Goal: Check status: Check status

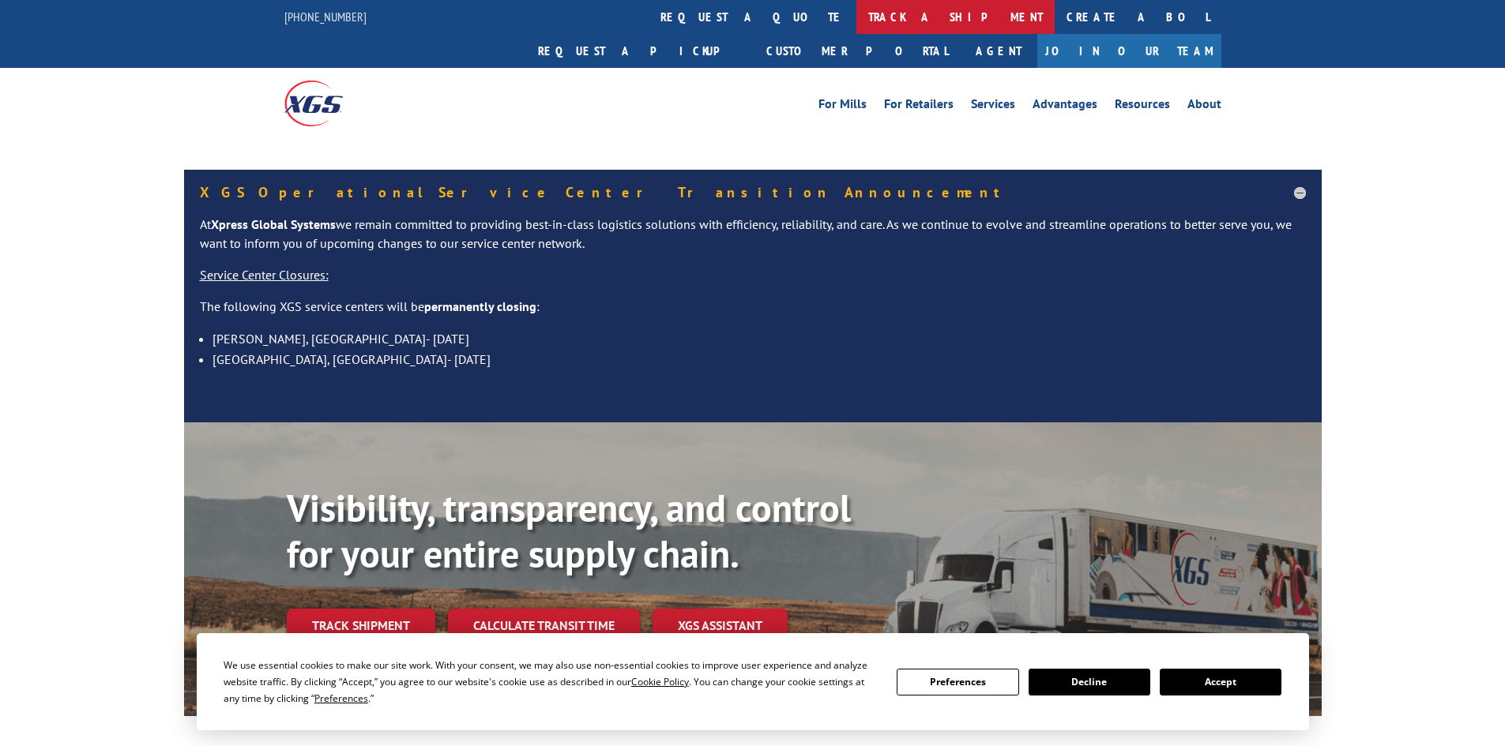
click at [856, 9] on link "track a shipment" at bounding box center [955, 17] width 198 height 34
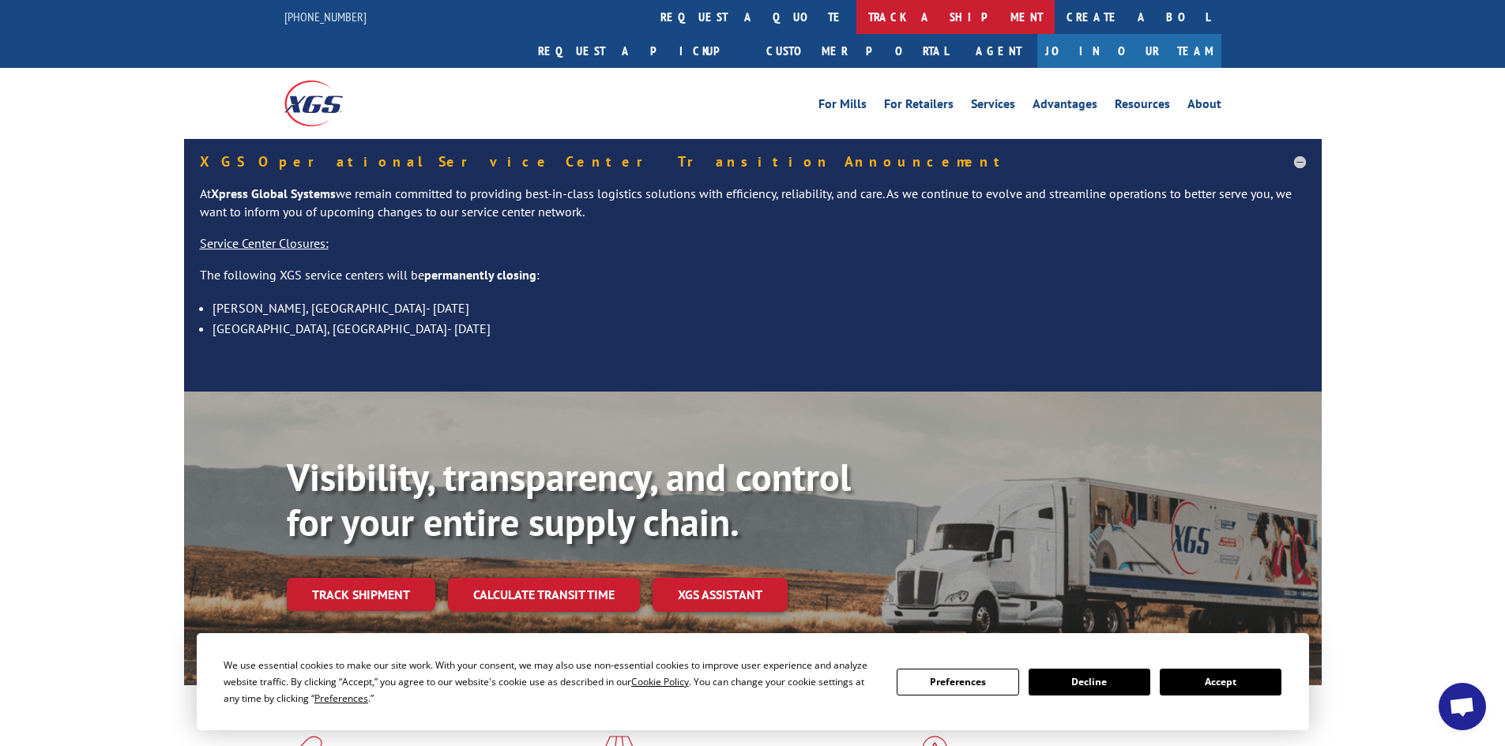
click at [856, 15] on link "track a shipment" at bounding box center [955, 17] width 198 height 34
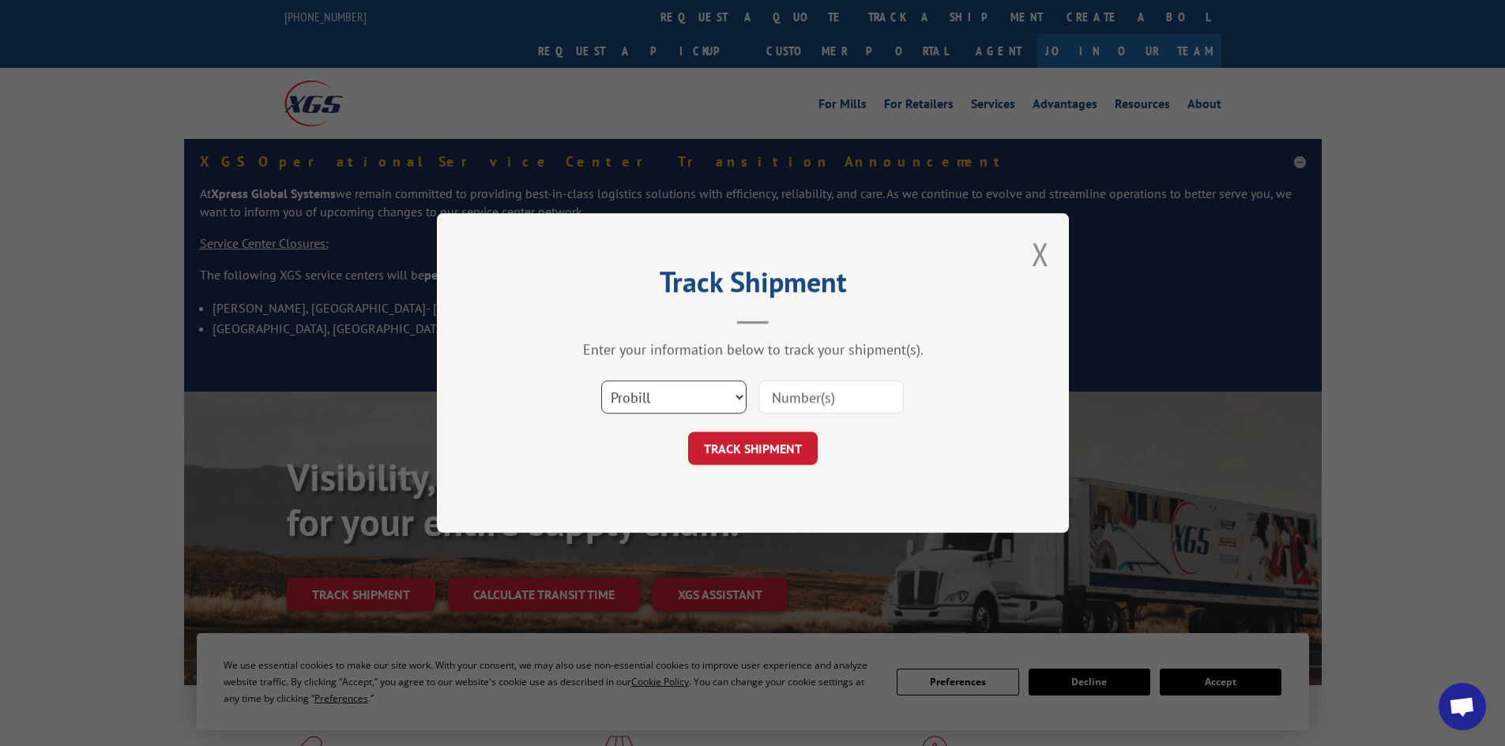
click at [663, 392] on select "Select category... Probill BOL PO" at bounding box center [673, 397] width 145 height 33
select select "bol"
click at [601, 381] on select "Select category... Probill BOL PO" at bounding box center [673, 397] width 145 height 33
paste input "5987744"
type input "5987744"
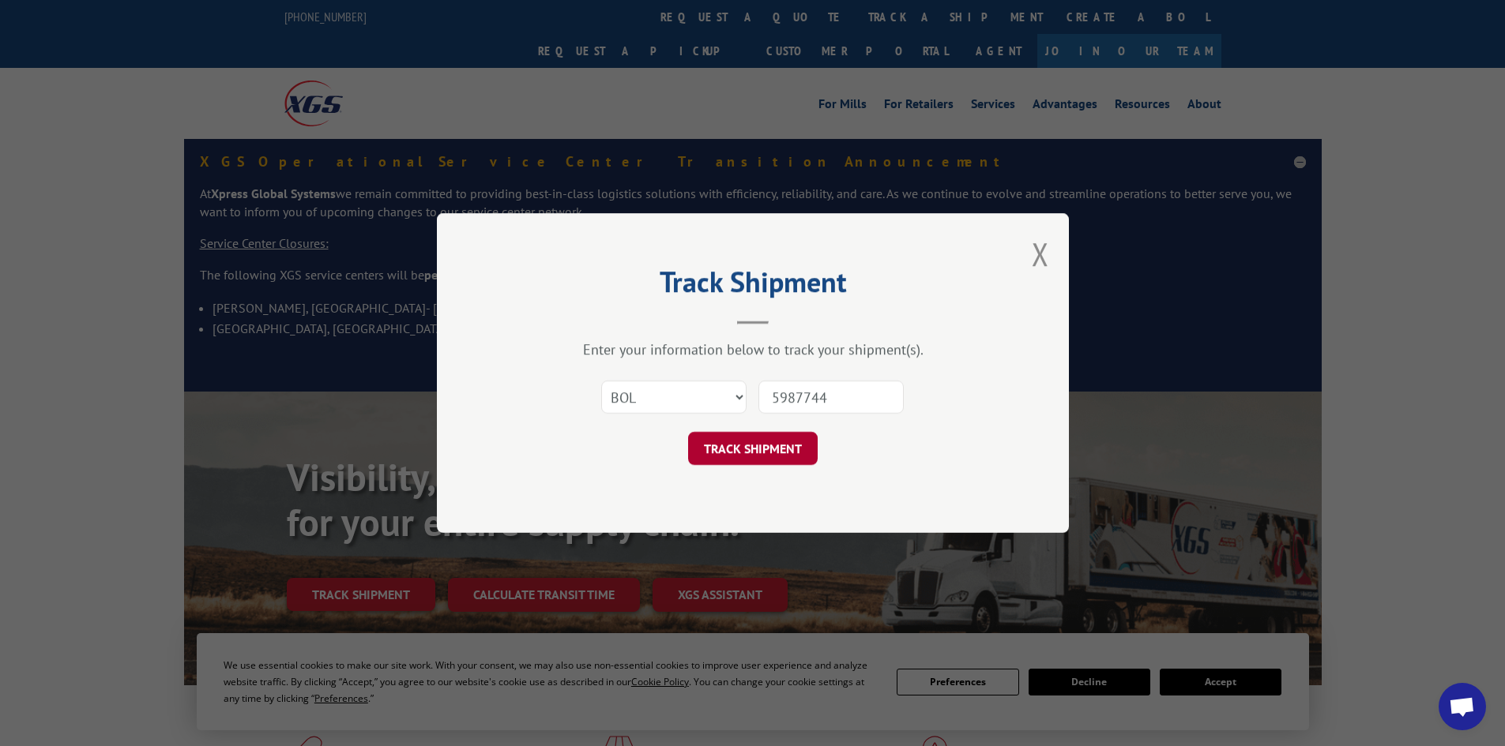
click at [760, 439] on button "TRACK SHIPMENT" at bounding box center [753, 448] width 130 height 33
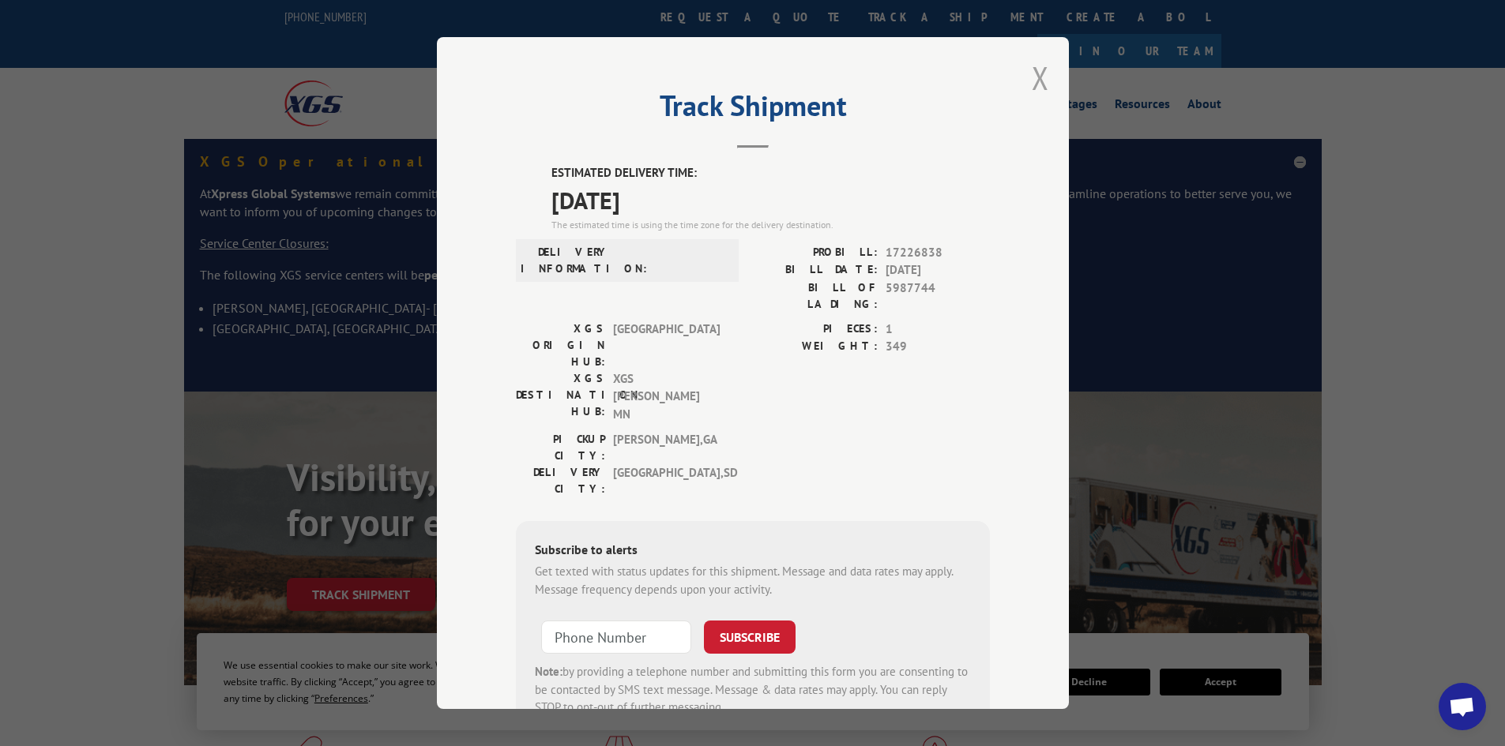
click at [1033, 75] on button "Close modal" at bounding box center [1039, 78] width 17 height 42
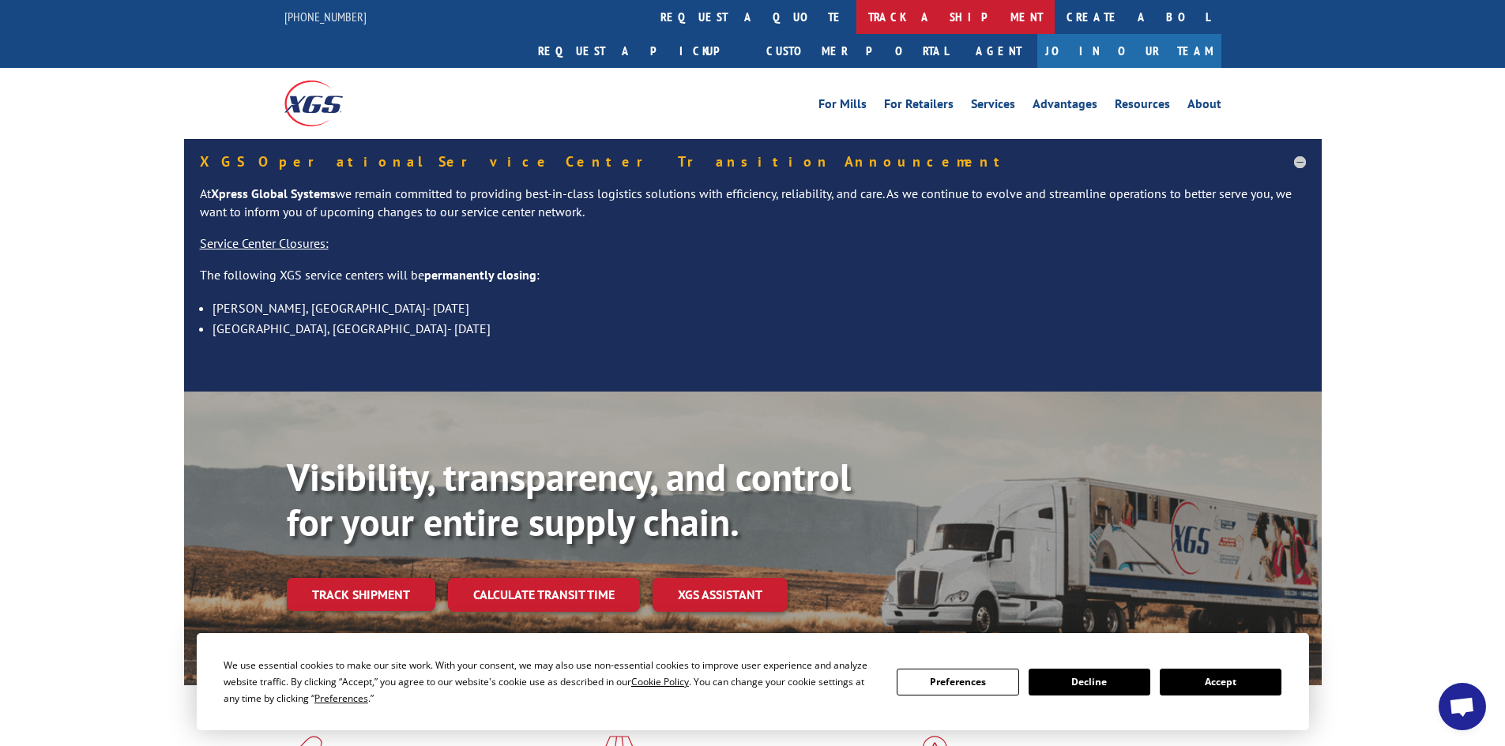
click at [856, 9] on link "track a shipment" at bounding box center [955, 17] width 198 height 34
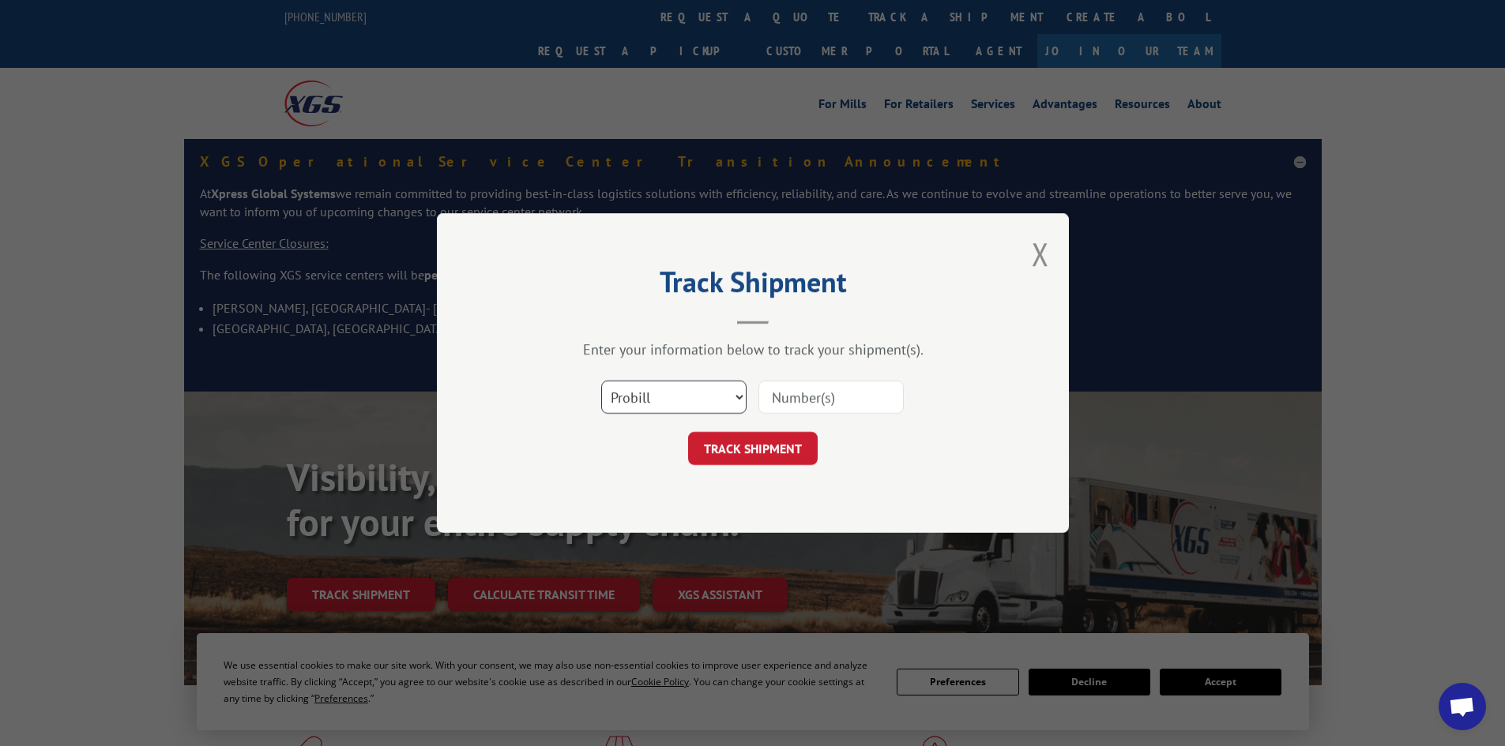
click at [654, 395] on select "Select category... Probill BOL PO" at bounding box center [673, 397] width 145 height 33
select select "bol"
click at [601, 381] on select "Select category... Probill BOL PO" at bounding box center [673, 397] width 145 height 33
paste input "5044687"
type input "5044687"
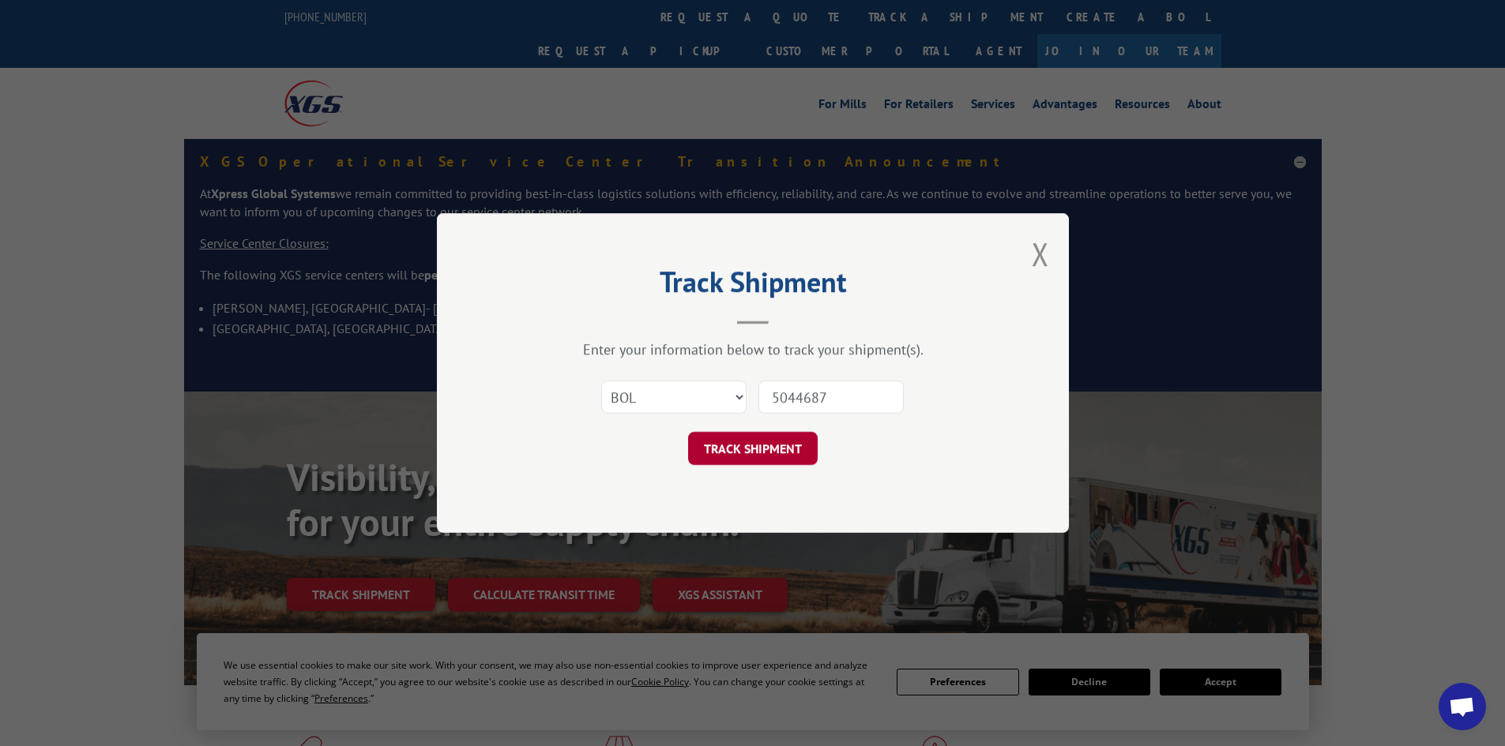
click at [767, 445] on button "TRACK SHIPMENT" at bounding box center [753, 448] width 130 height 33
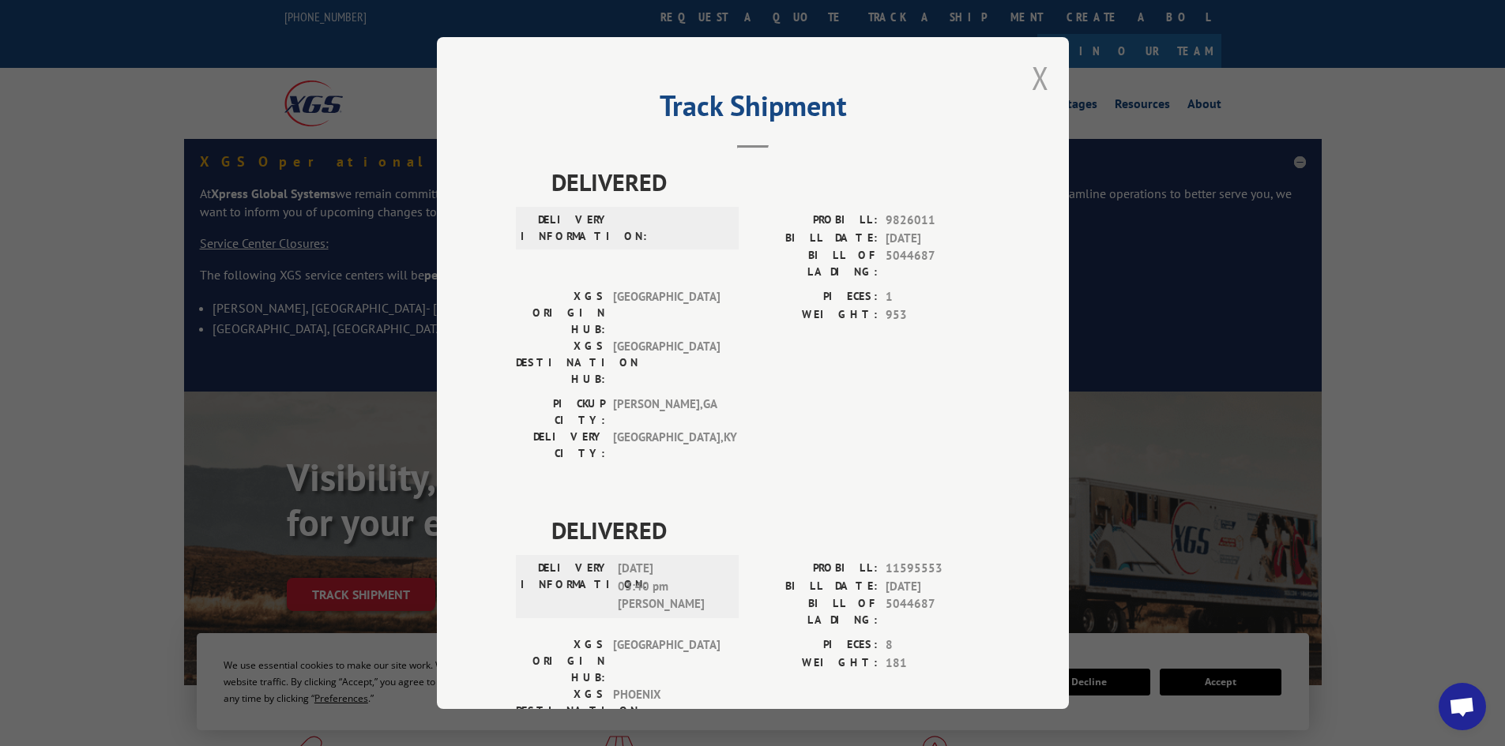
click at [1034, 81] on button "Close modal" at bounding box center [1039, 78] width 17 height 42
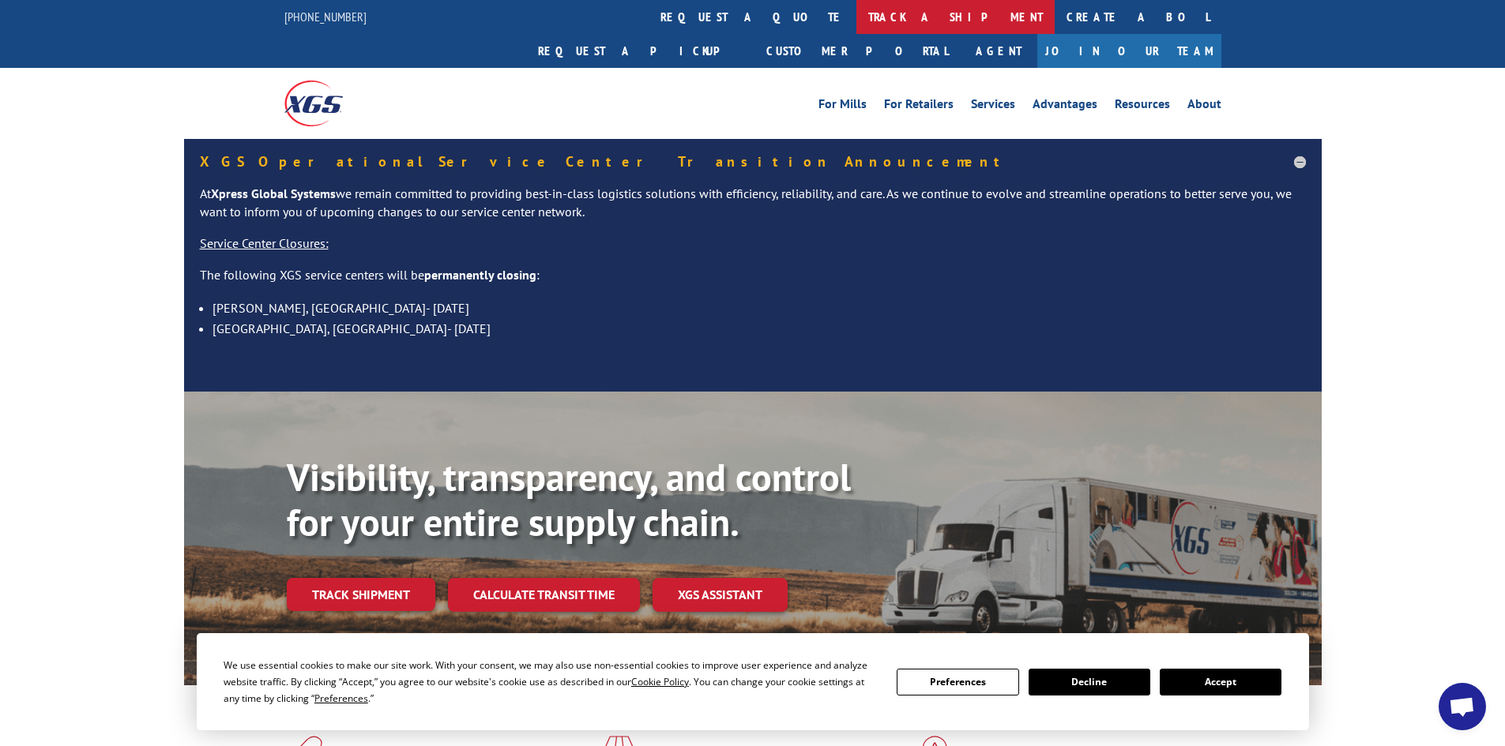
click at [856, 17] on link "track a shipment" at bounding box center [955, 17] width 198 height 34
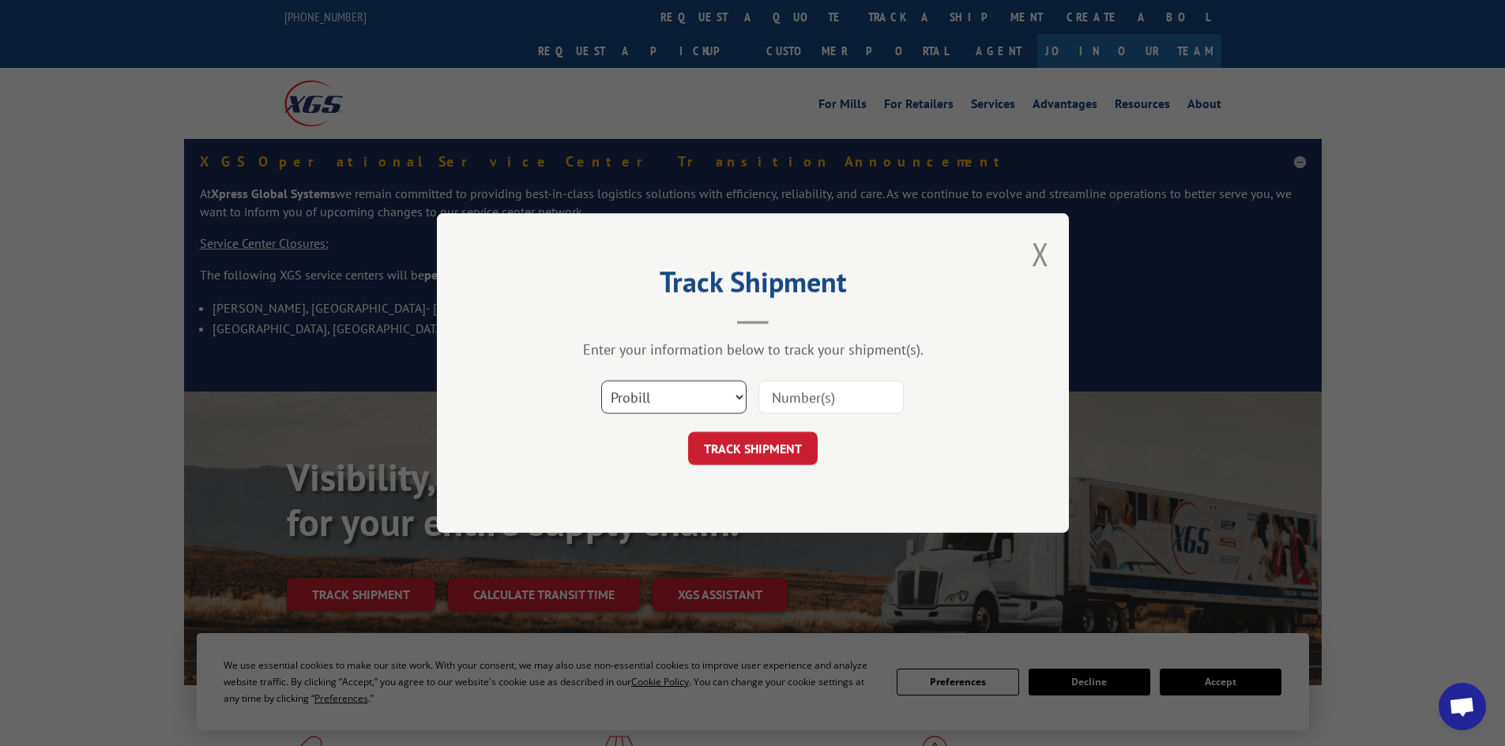
click at [666, 400] on select "Select category... Probill BOL PO" at bounding box center [673, 397] width 145 height 33
select select "bol"
click at [601, 381] on select "Select category... Probill BOL PO" at bounding box center [673, 397] width 145 height 33
paste input "439663"
type input "439663"
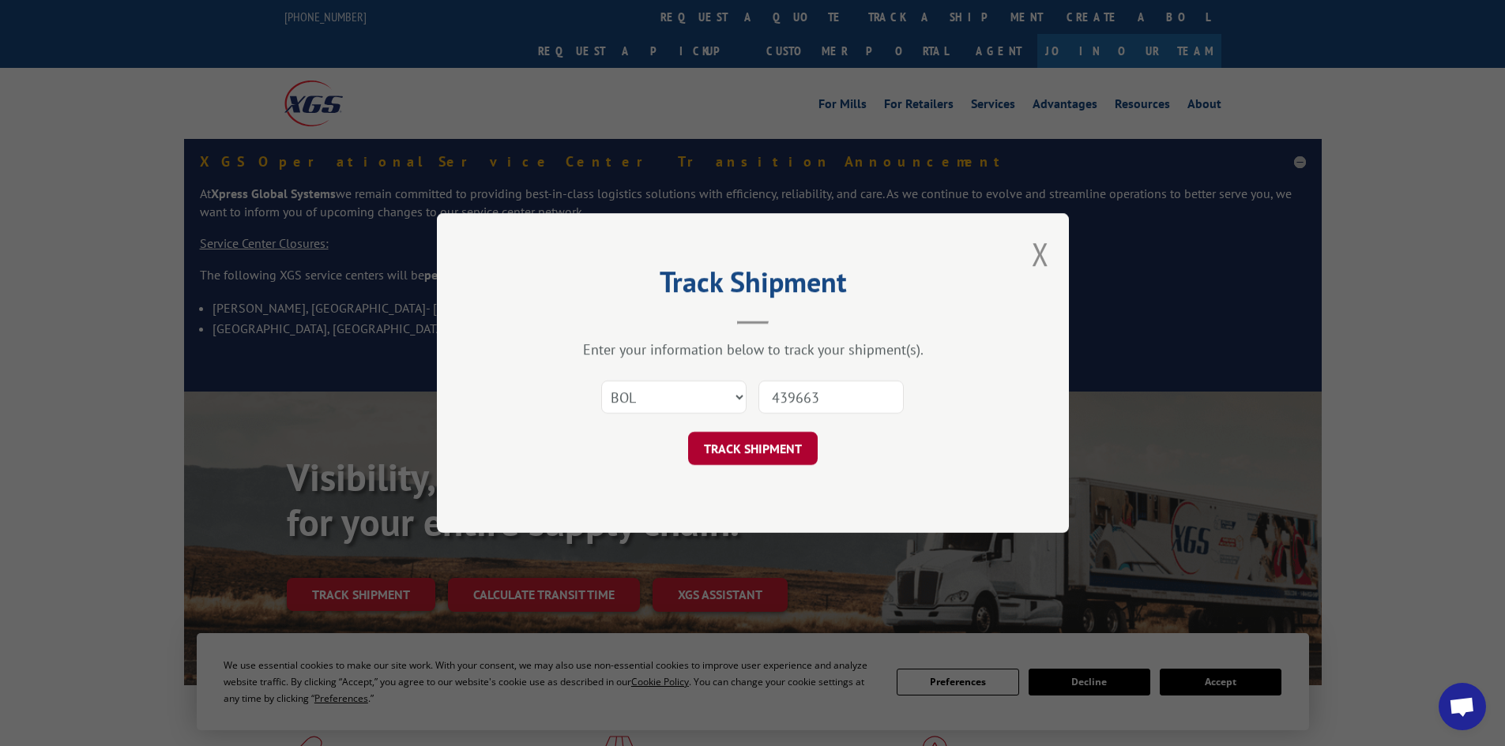
click at [750, 445] on button "TRACK SHIPMENT" at bounding box center [753, 448] width 130 height 33
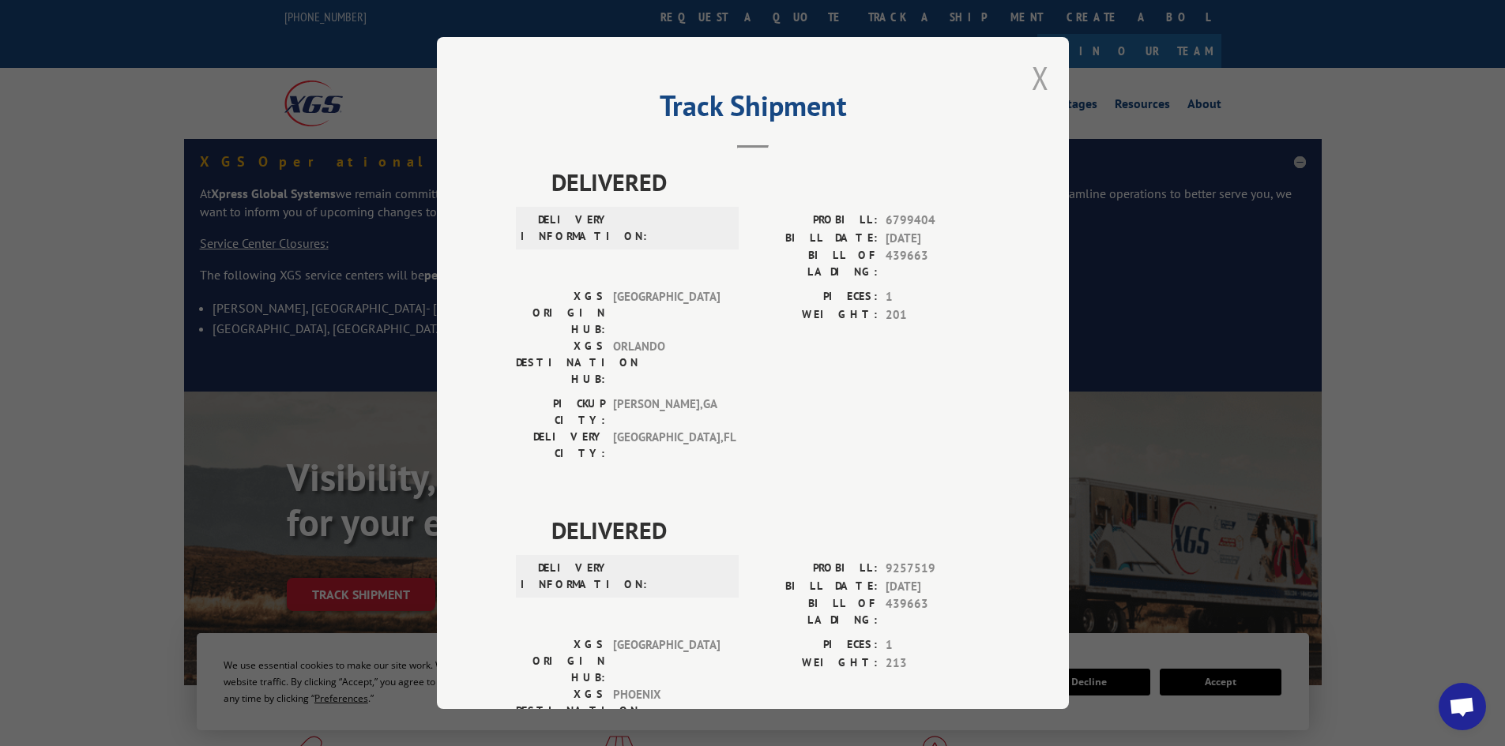
click at [1031, 69] on button "Close modal" at bounding box center [1039, 78] width 17 height 42
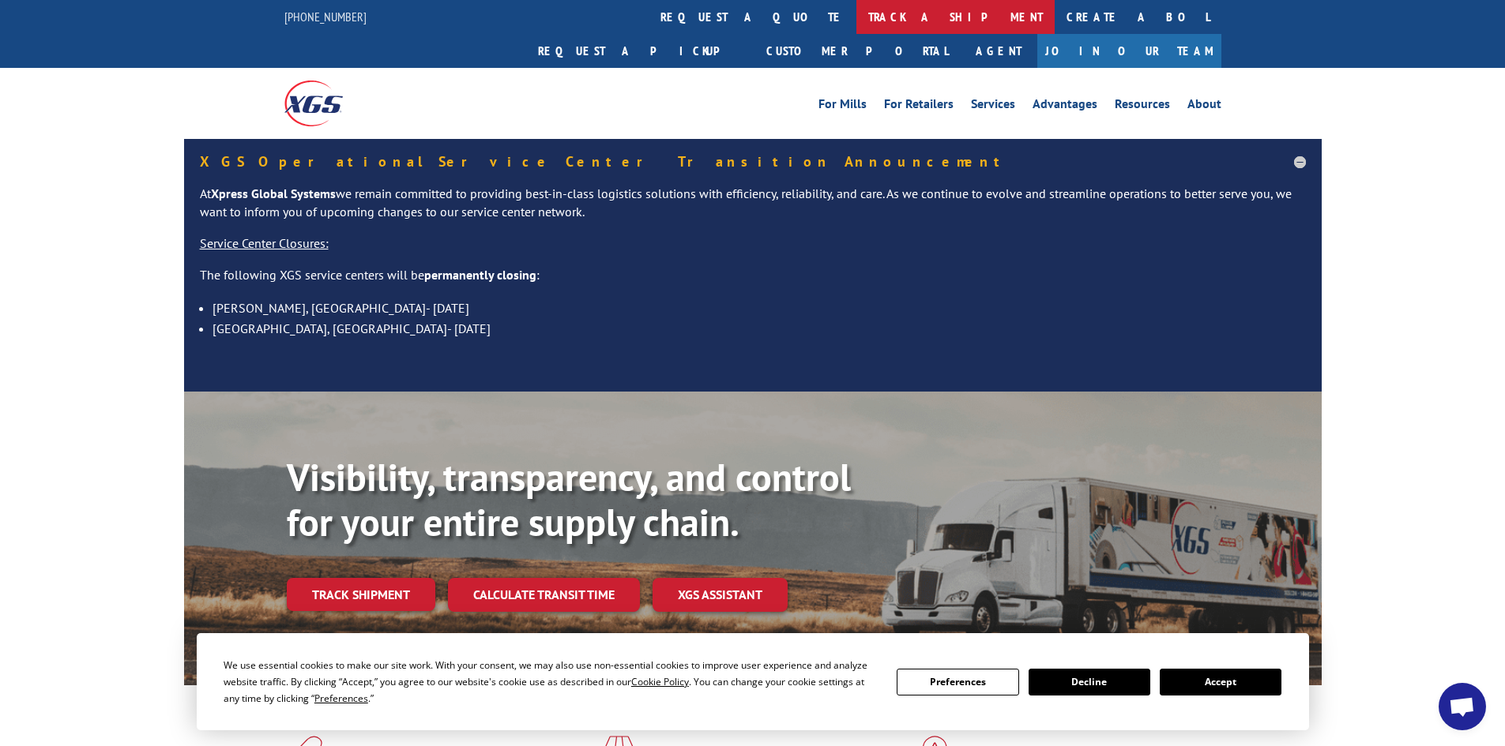
click at [856, 12] on link "track a shipment" at bounding box center [955, 17] width 198 height 34
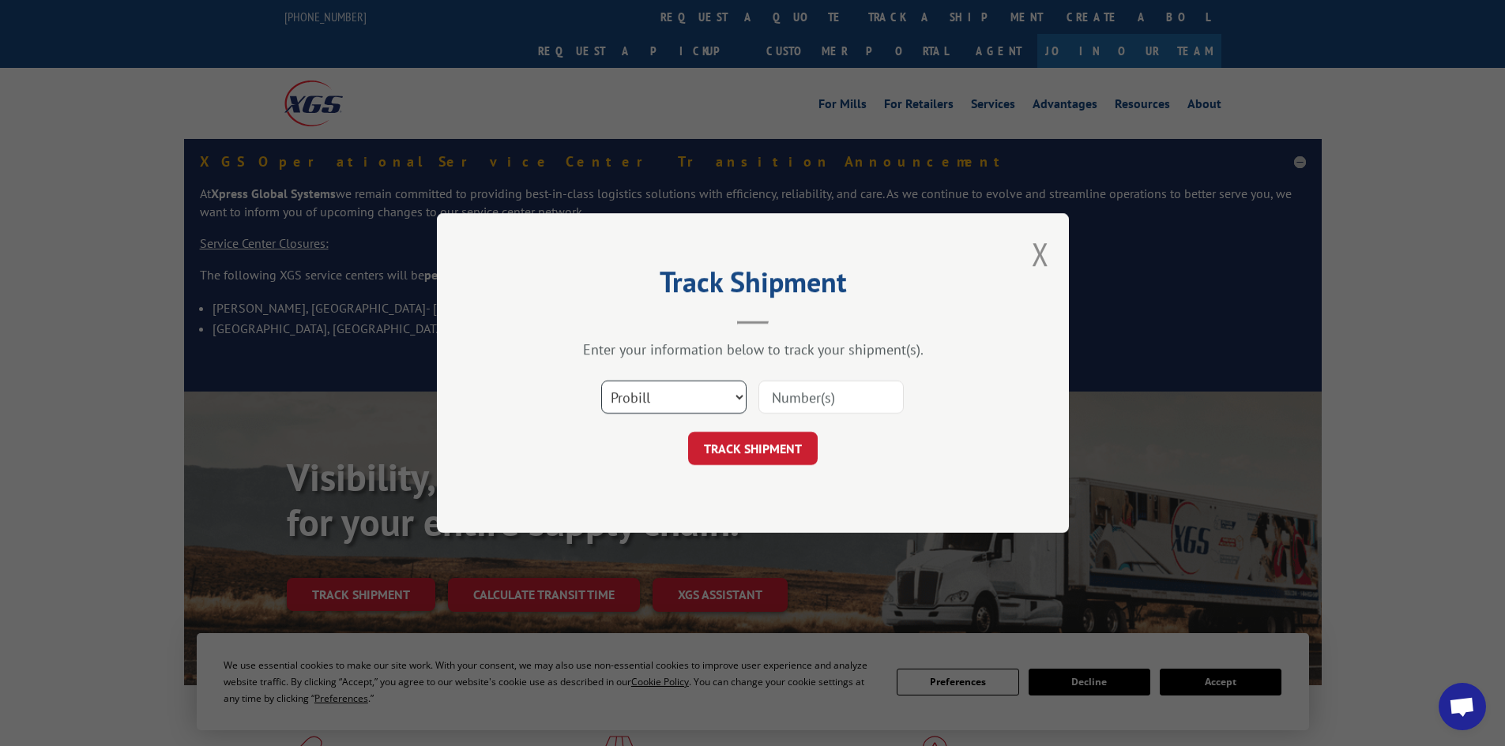
click at [676, 404] on select "Select category... Probill BOL PO" at bounding box center [673, 397] width 145 height 33
select select "bol"
click at [601, 381] on select "Select category... Probill BOL PO" at bounding box center [673, 397] width 145 height 33
paste input "439662"
type input "439662"
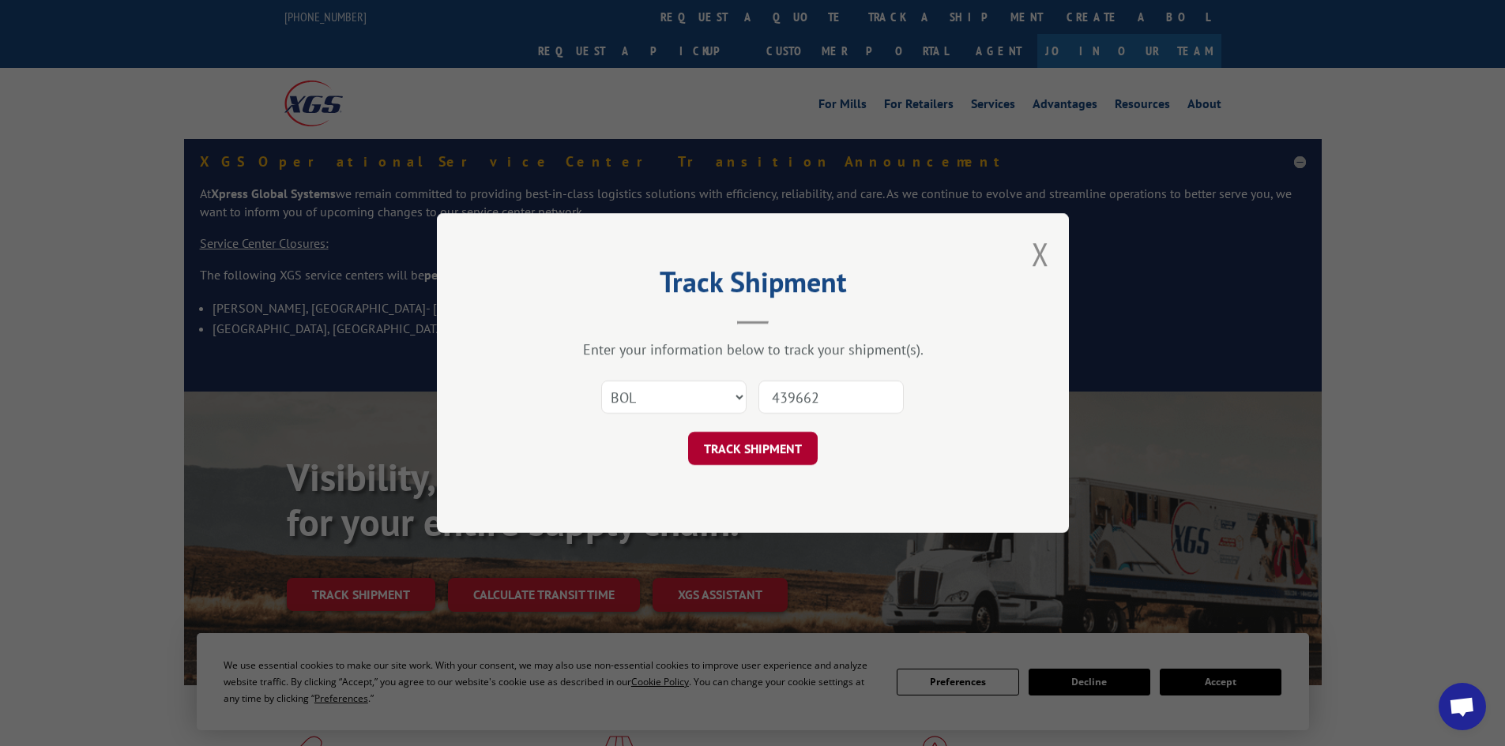
click at [750, 443] on button "TRACK SHIPMENT" at bounding box center [753, 448] width 130 height 33
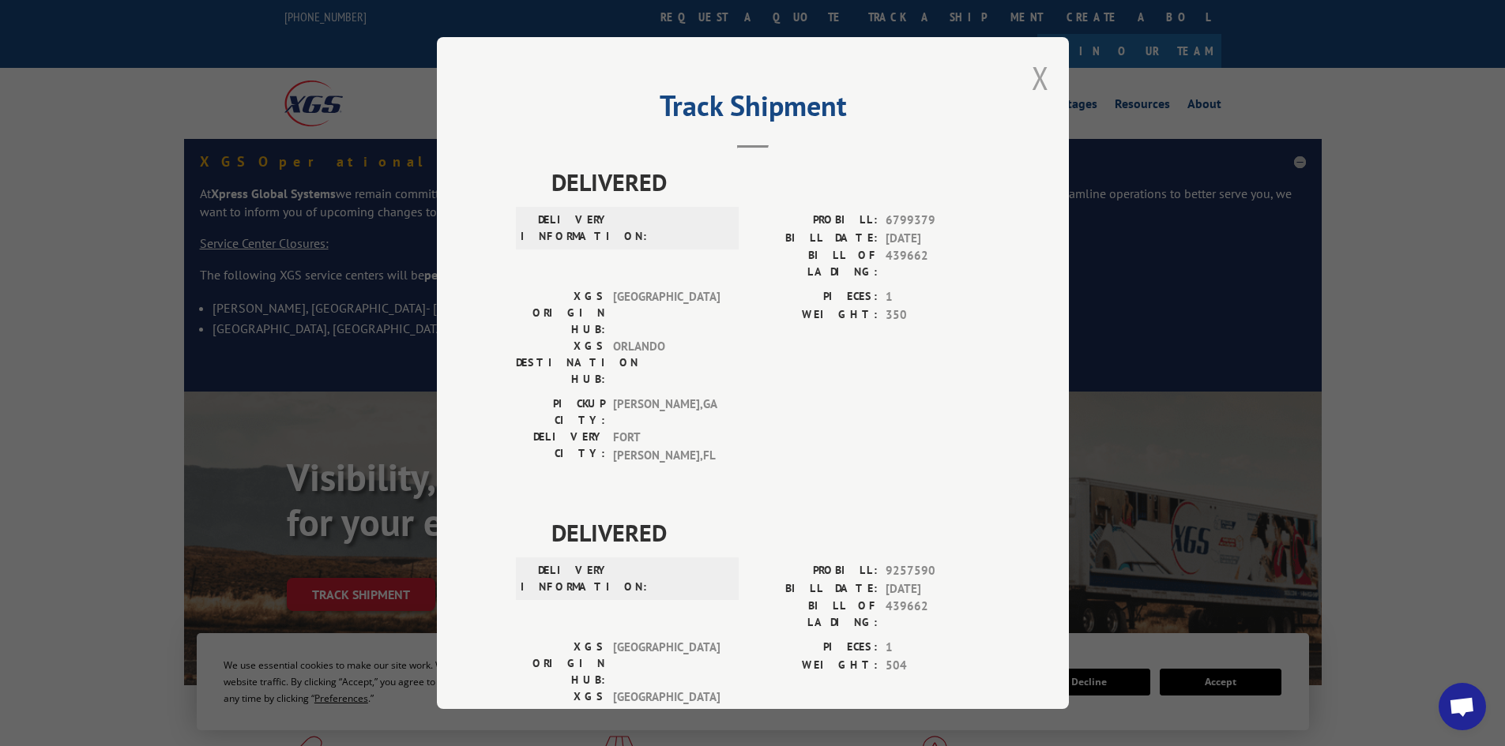
click at [1032, 77] on button "Close modal" at bounding box center [1039, 78] width 17 height 42
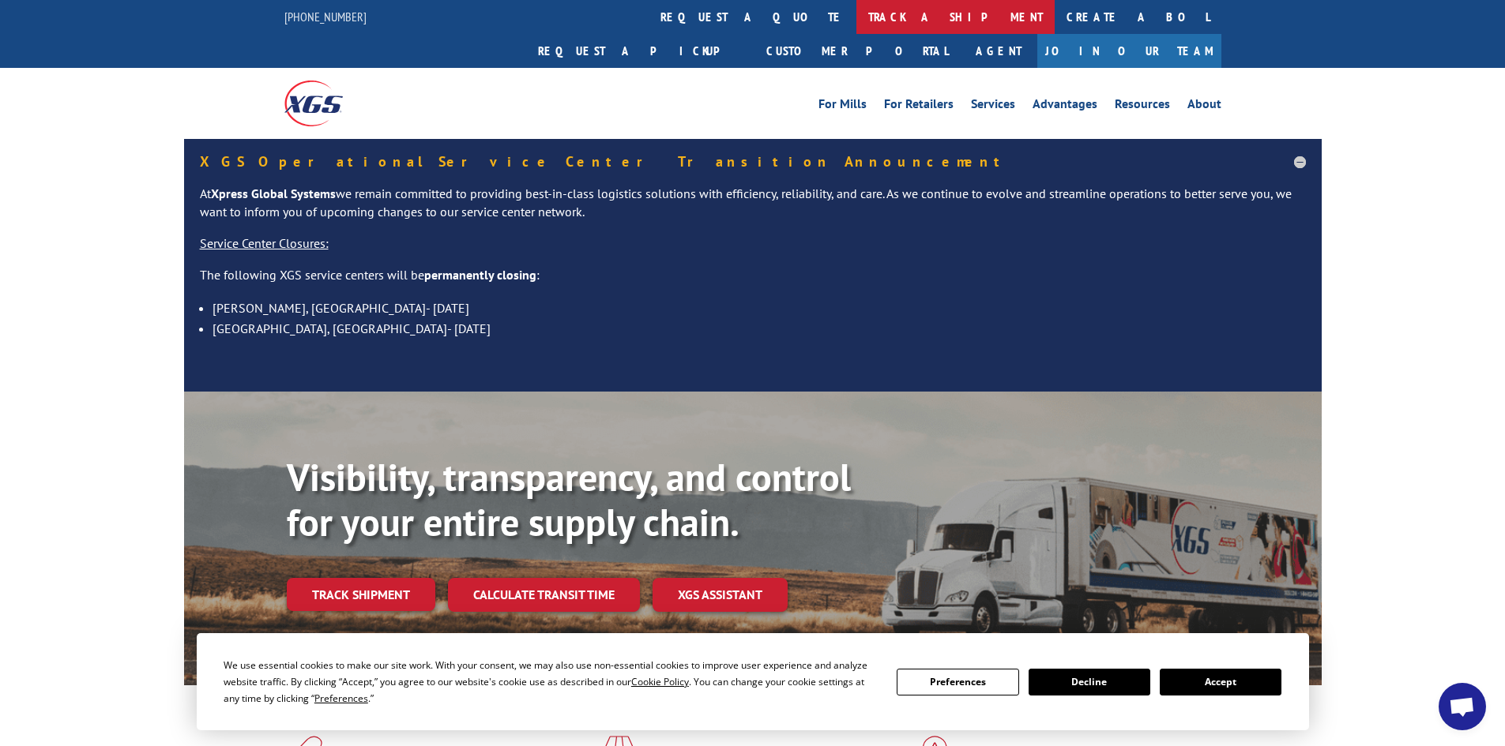
click at [856, 17] on link "track a shipment" at bounding box center [955, 17] width 198 height 34
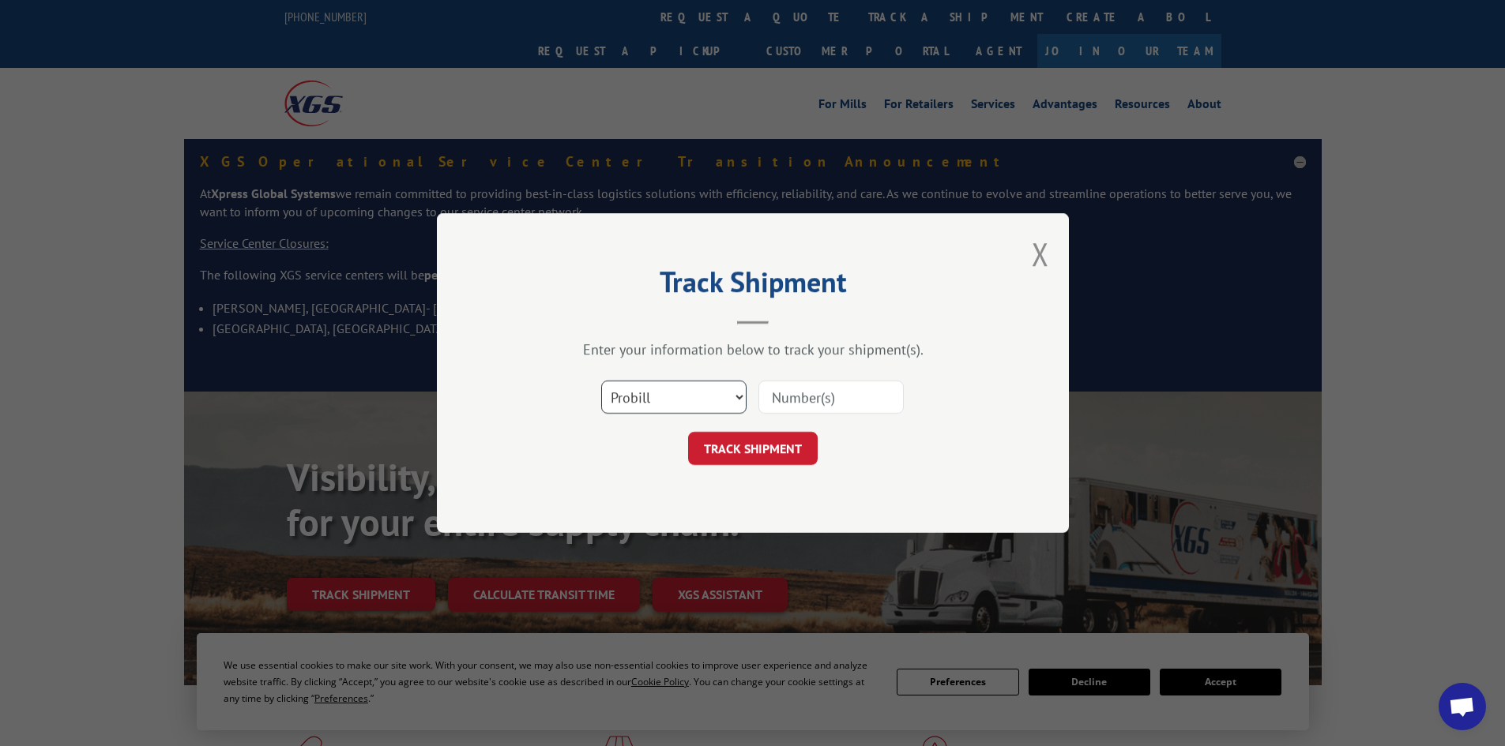
click at [678, 404] on select "Select category... Probill BOL PO" at bounding box center [673, 397] width 145 height 33
select select "bol"
click at [601, 381] on select "Select category... Probill BOL PO" at bounding box center [673, 397] width 145 height 33
paste input "5060684"
type input "5060684"
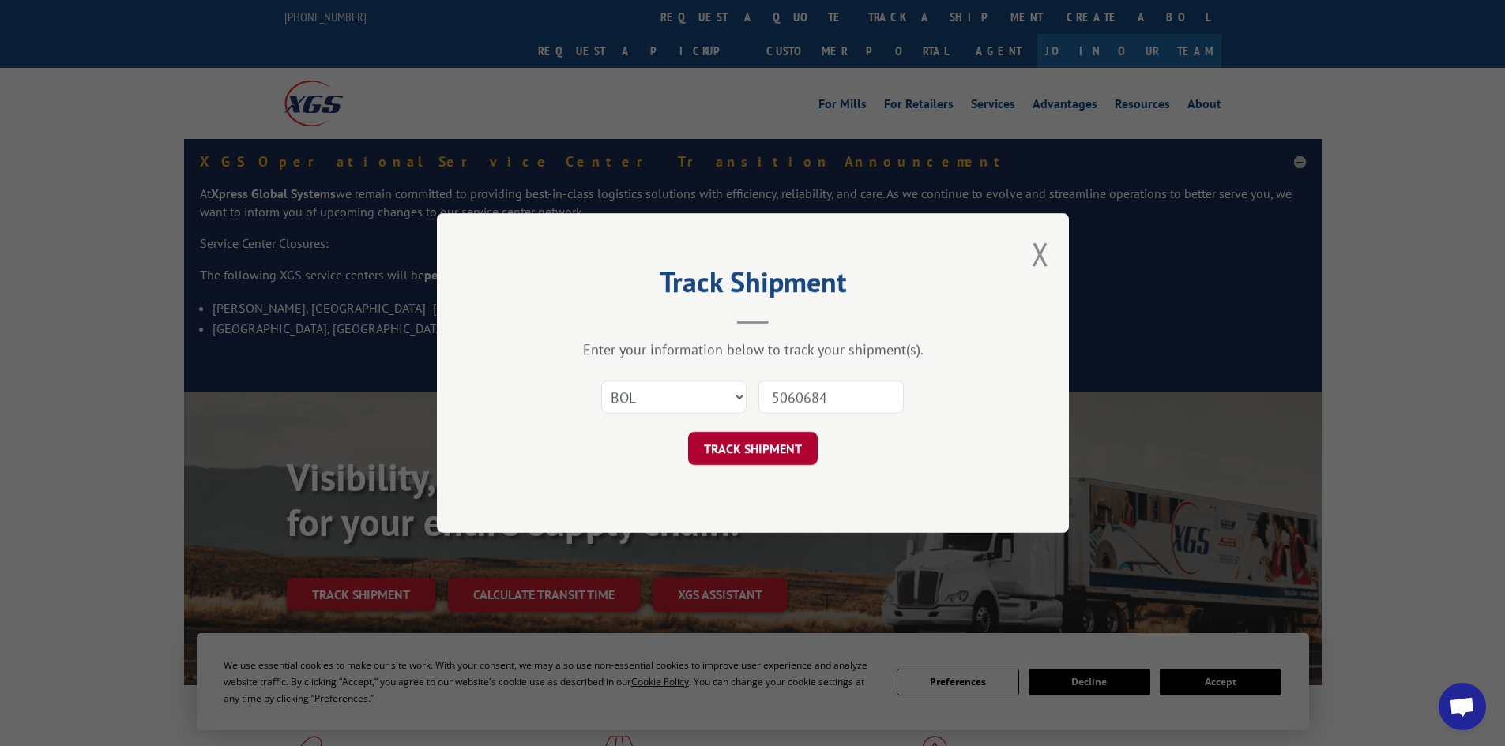
click at [767, 447] on button "TRACK SHIPMENT" at bounding box center [753, 448] width 130 height 33
